Goal: Task Accomplishment & Management: Manage account settings

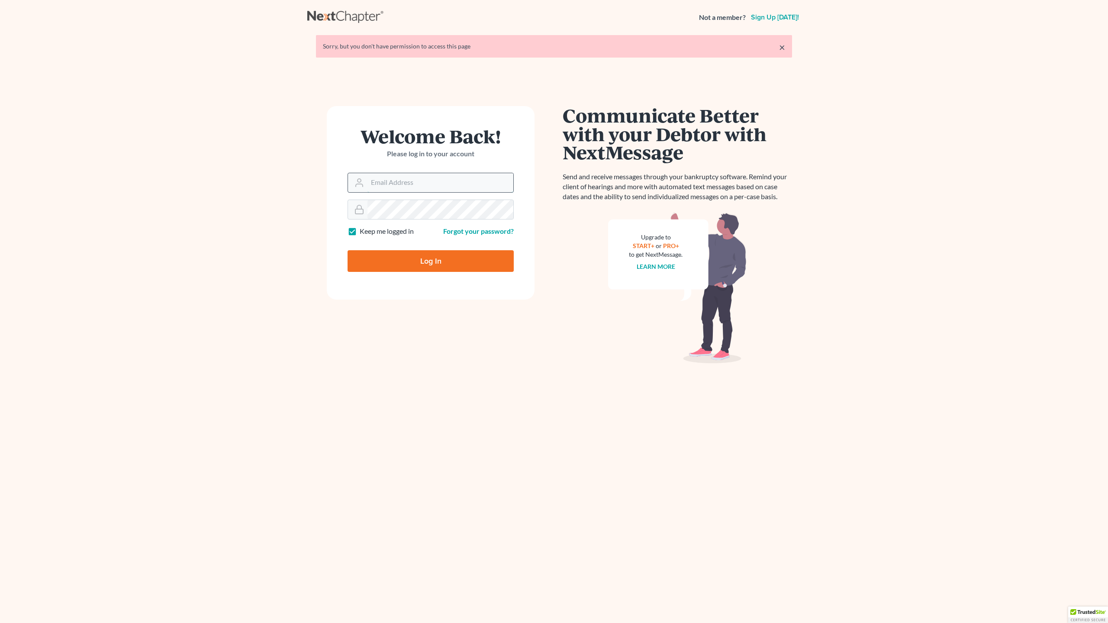
click at [416, 184] on input "Email Address" at bounding box center [440, 182] width 146 height 19
type input "jgmoodylaw@cs.com"
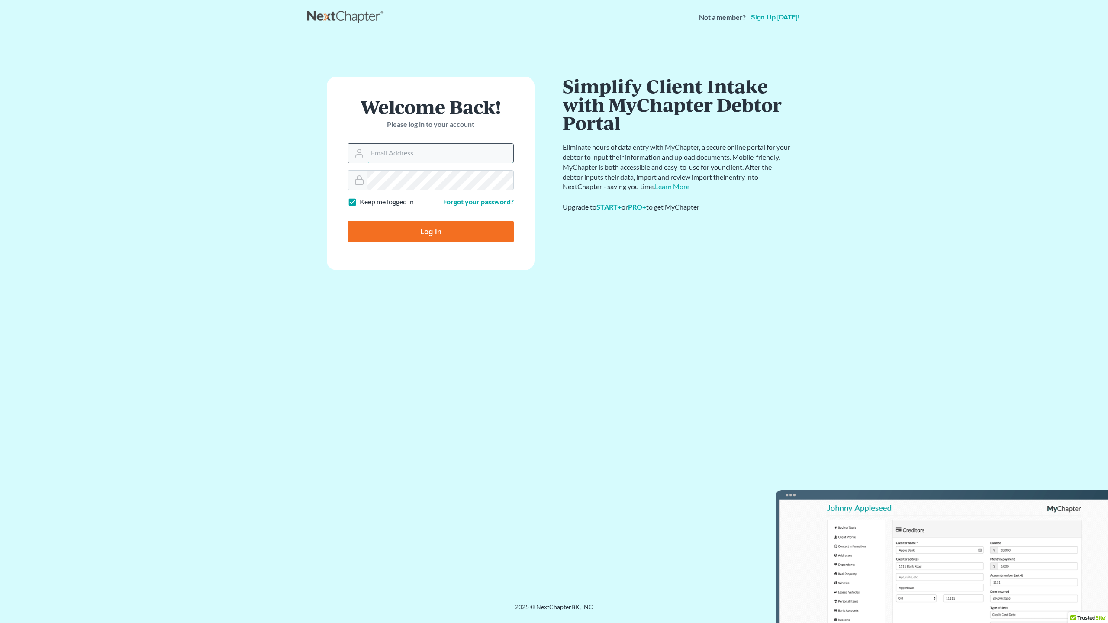
click at [414, 150] on input "Email Address" at bounding box center [440, 153] width 146 height 19
type input "jgmoodylaw@cs.com"
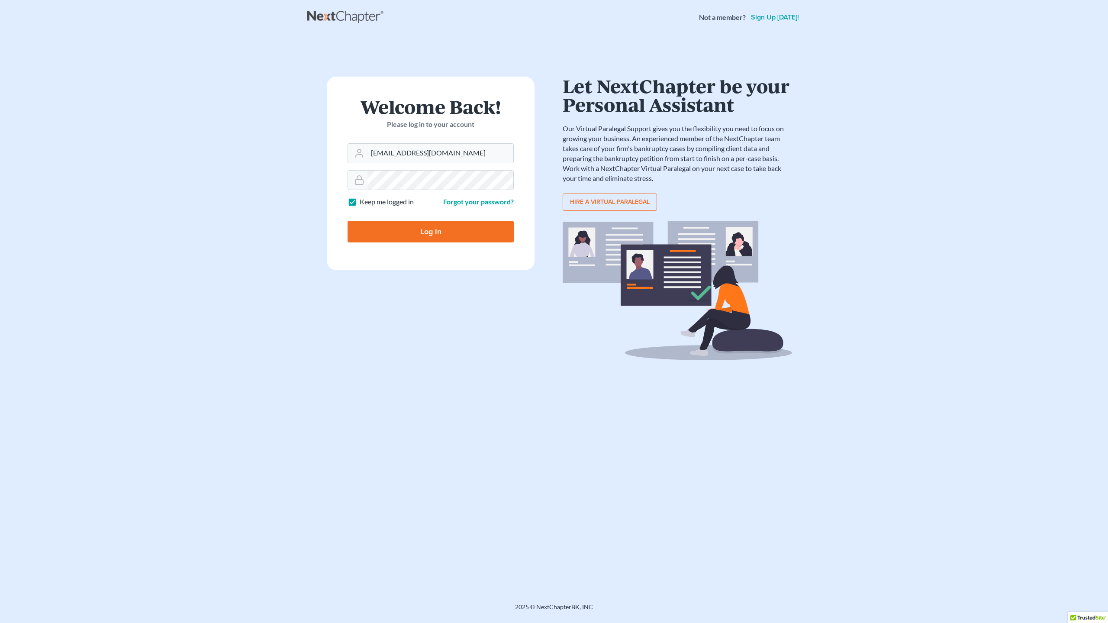
click at [425, 228] on input "Log In" at bounding box center [430, 232] width 166 height 22
type input "Thinking..."
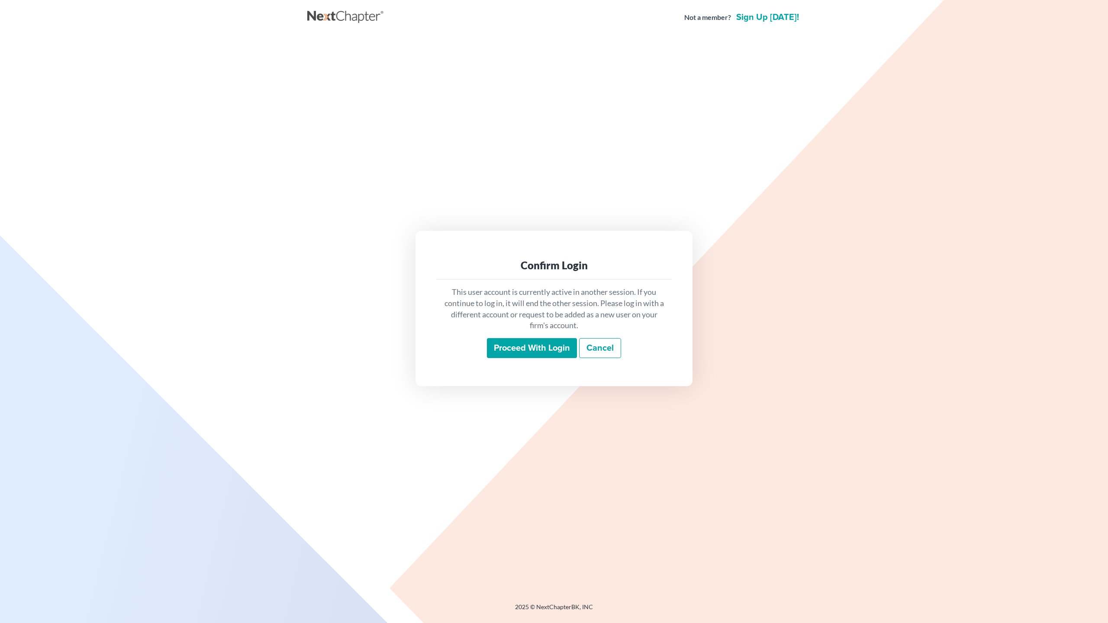
click at [530, 347] on input "Proceed with login" at bounding box center [532, 348] width 90 height 20
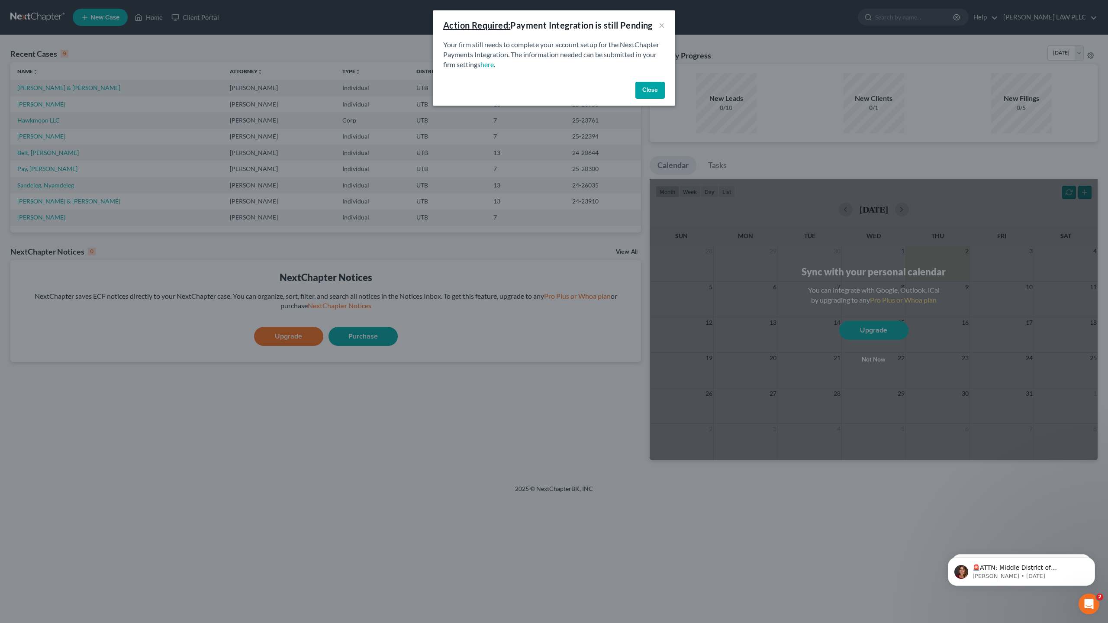
click at [652, 92] on button "Close" at bounding box center [649, 90] width 29 height 17
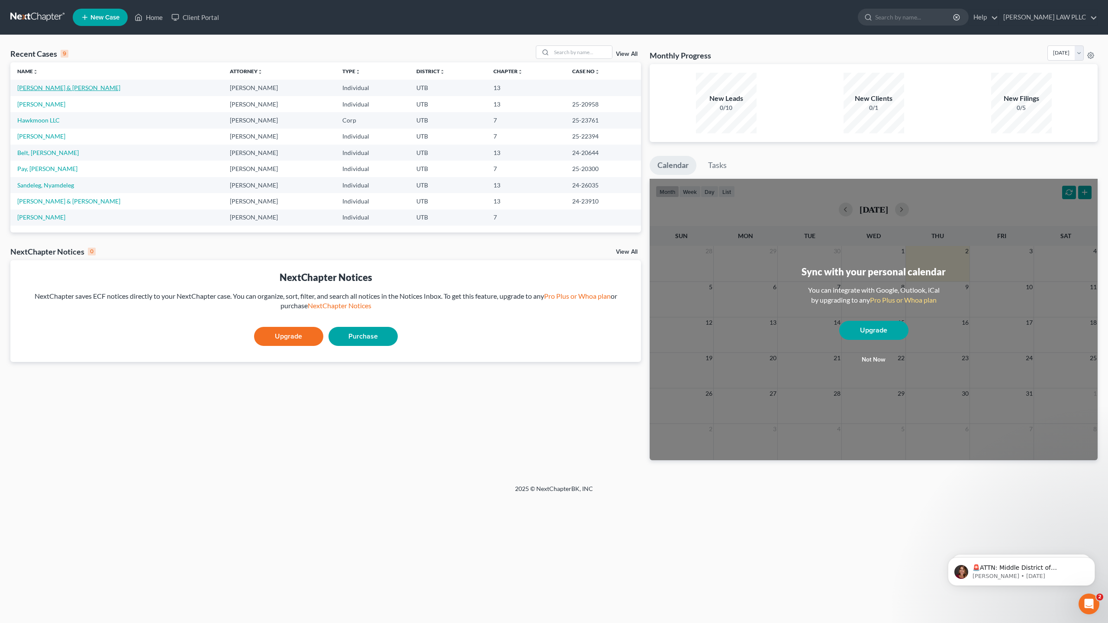
click at [102, 87] on link "Singletary, Jennifer & Cornick, Bryan" at bounding box center [68, 87] width 103 height 7
